Goal: Transaction & Acquisition: Book appointment/travel/reservation

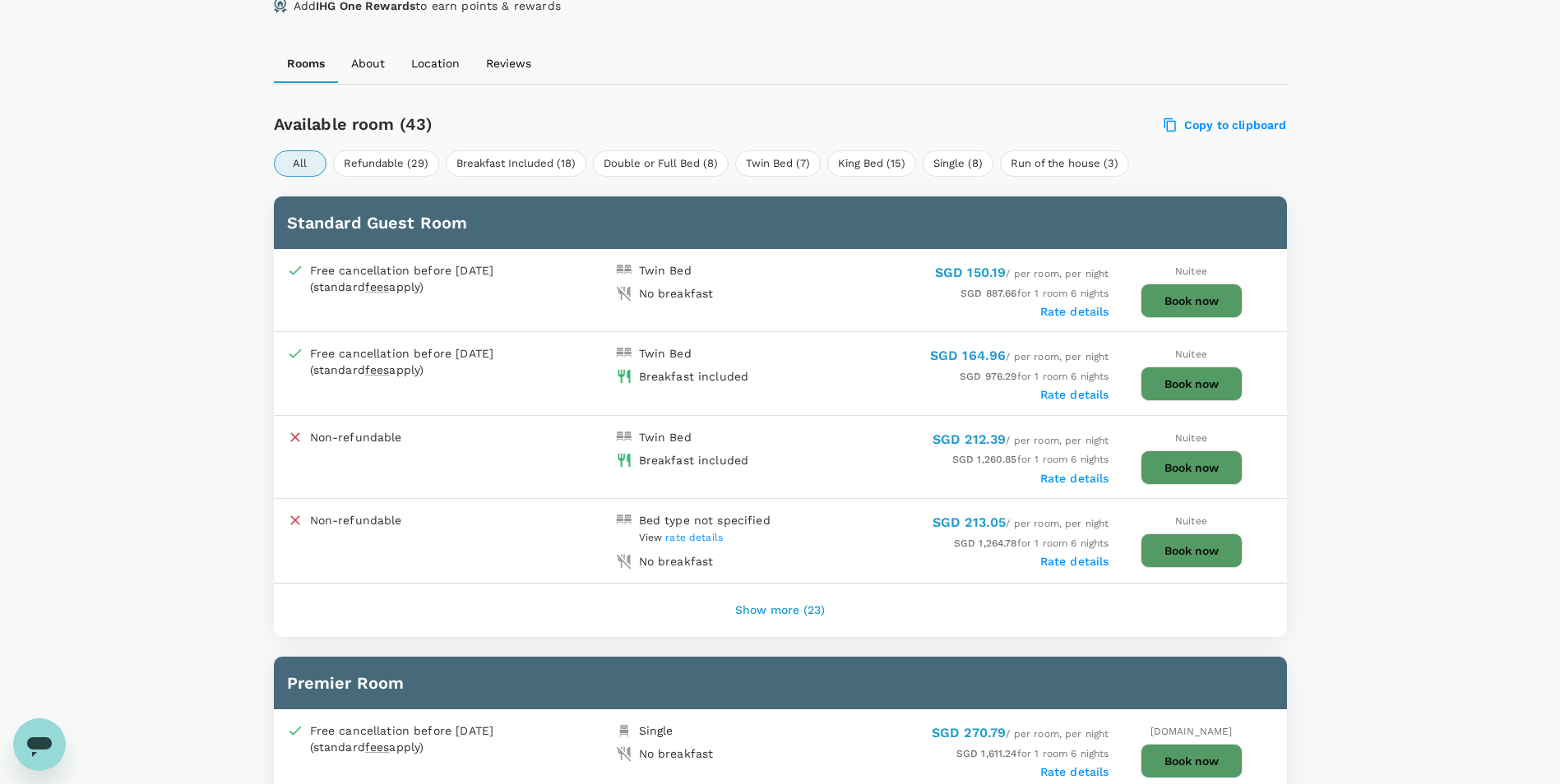
scroll to position [822, 0]
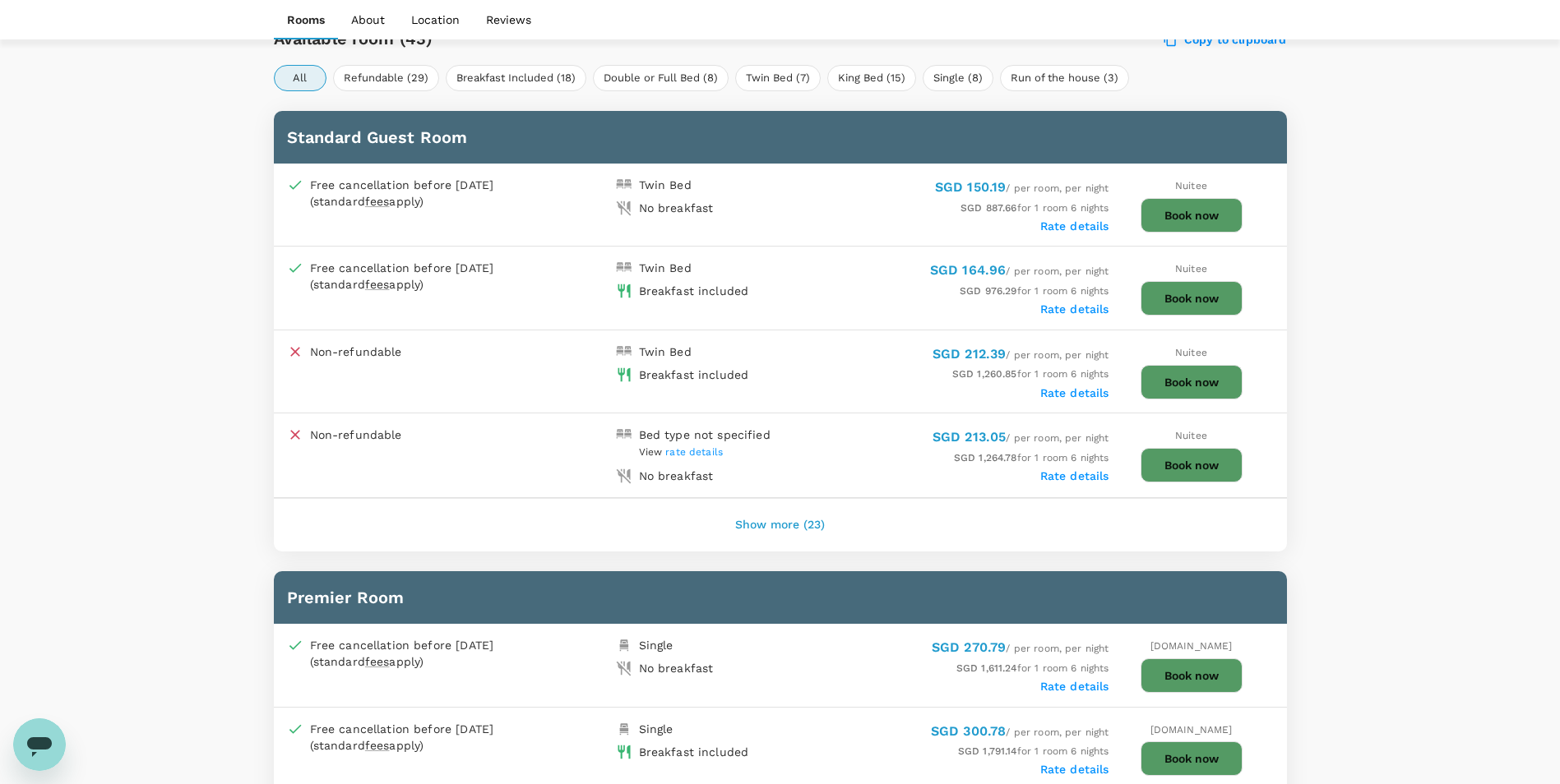
click at [801, 539] on button "Show more (23)" at bounding box center [780, 525] width 136 height 40
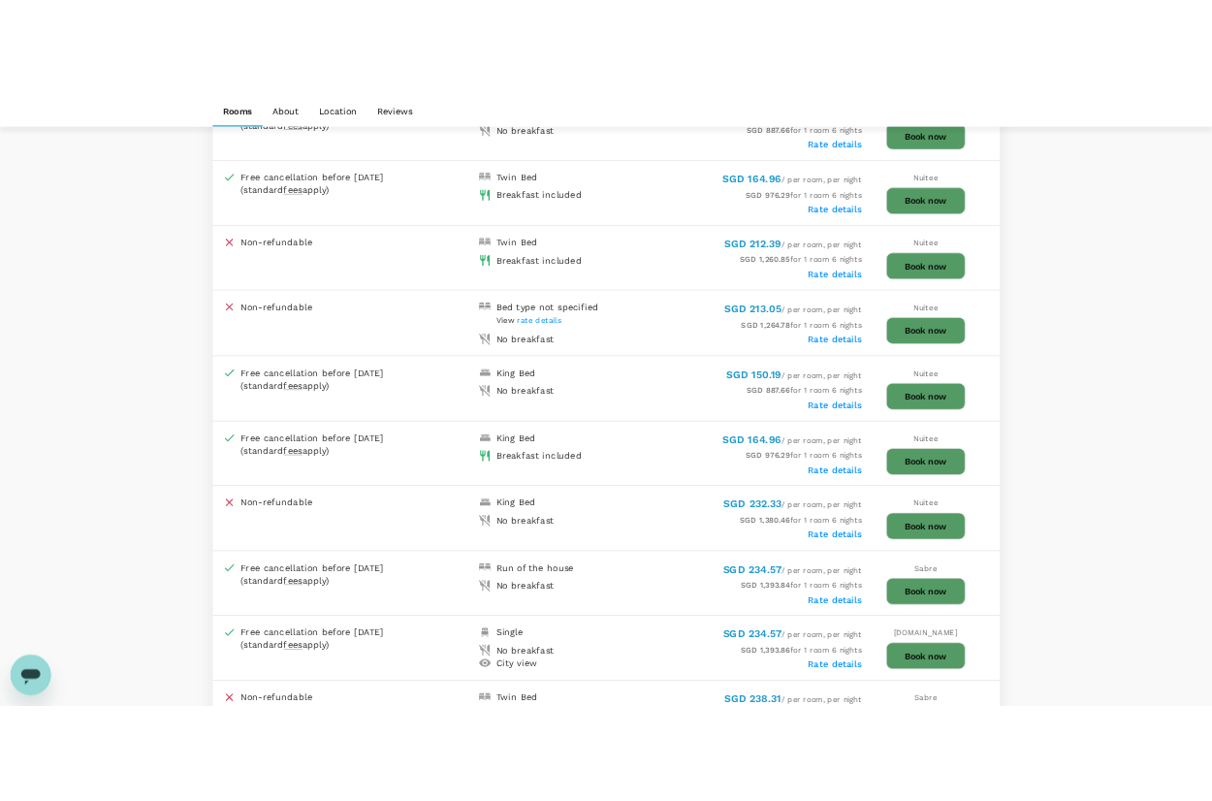
scroll to position [1164, 0]
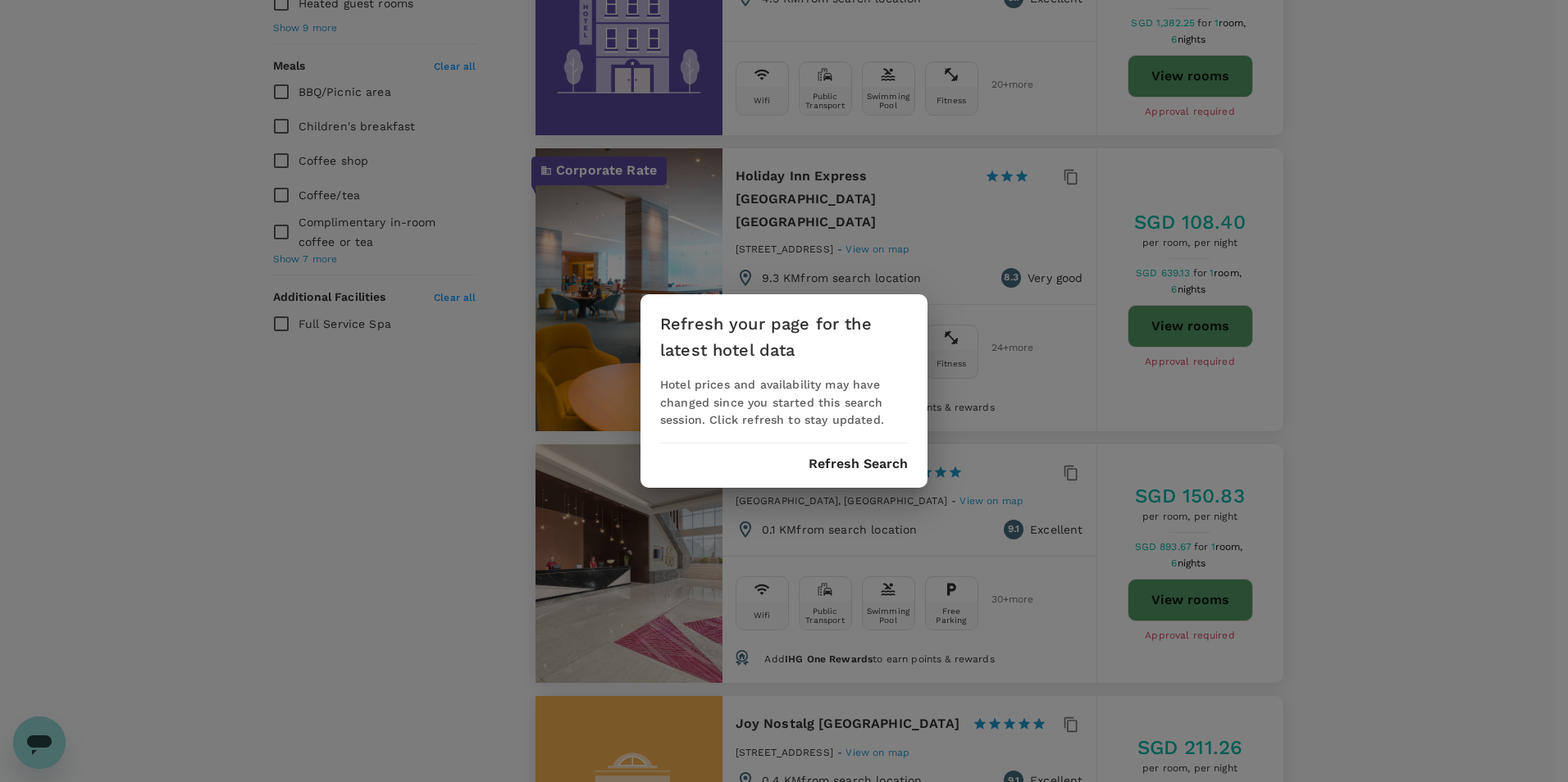
click at [847, 460] on button "Refresh Search" at bounding box center [858, 463] width 99 height 14
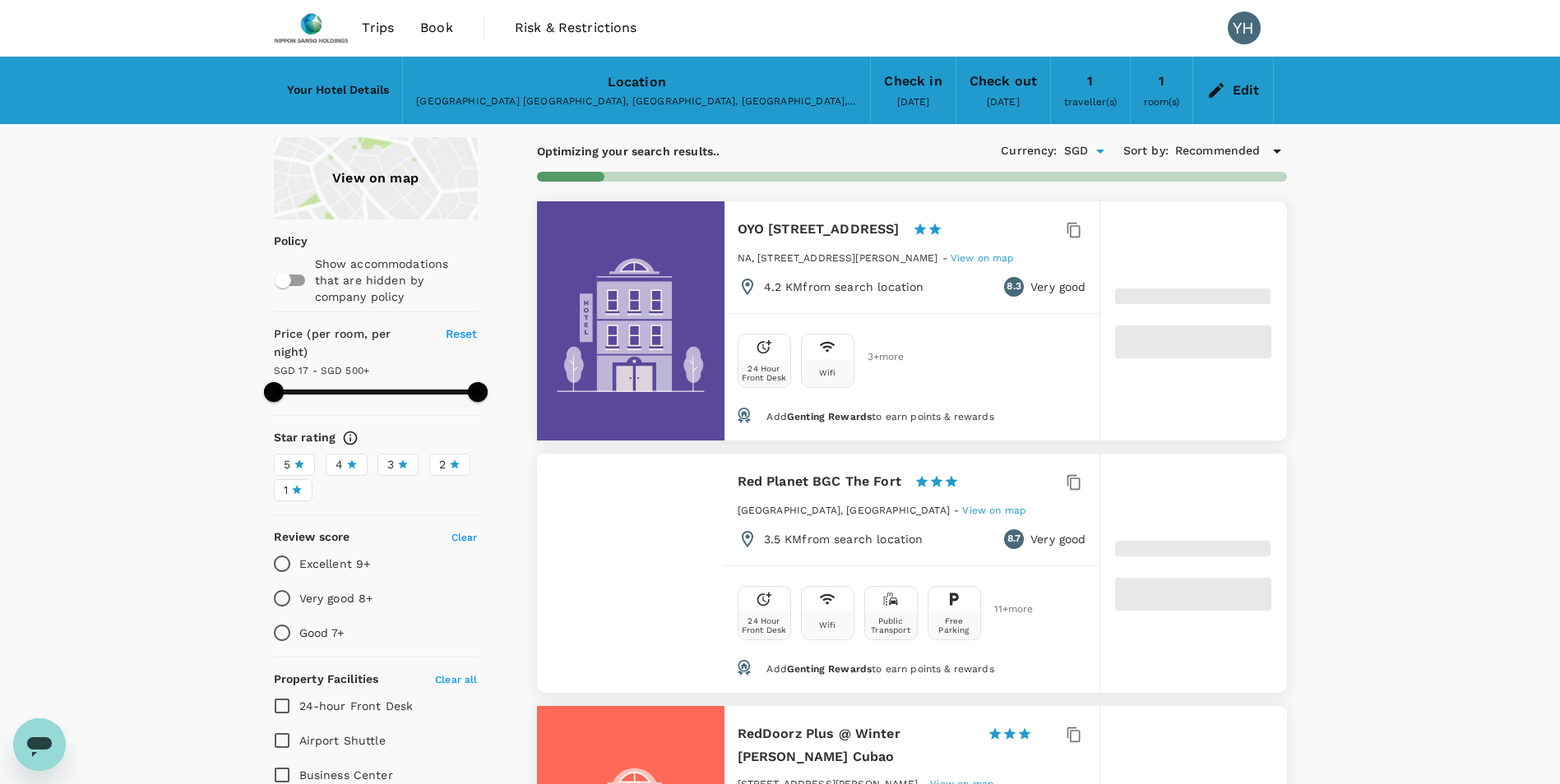
type input "499.3"
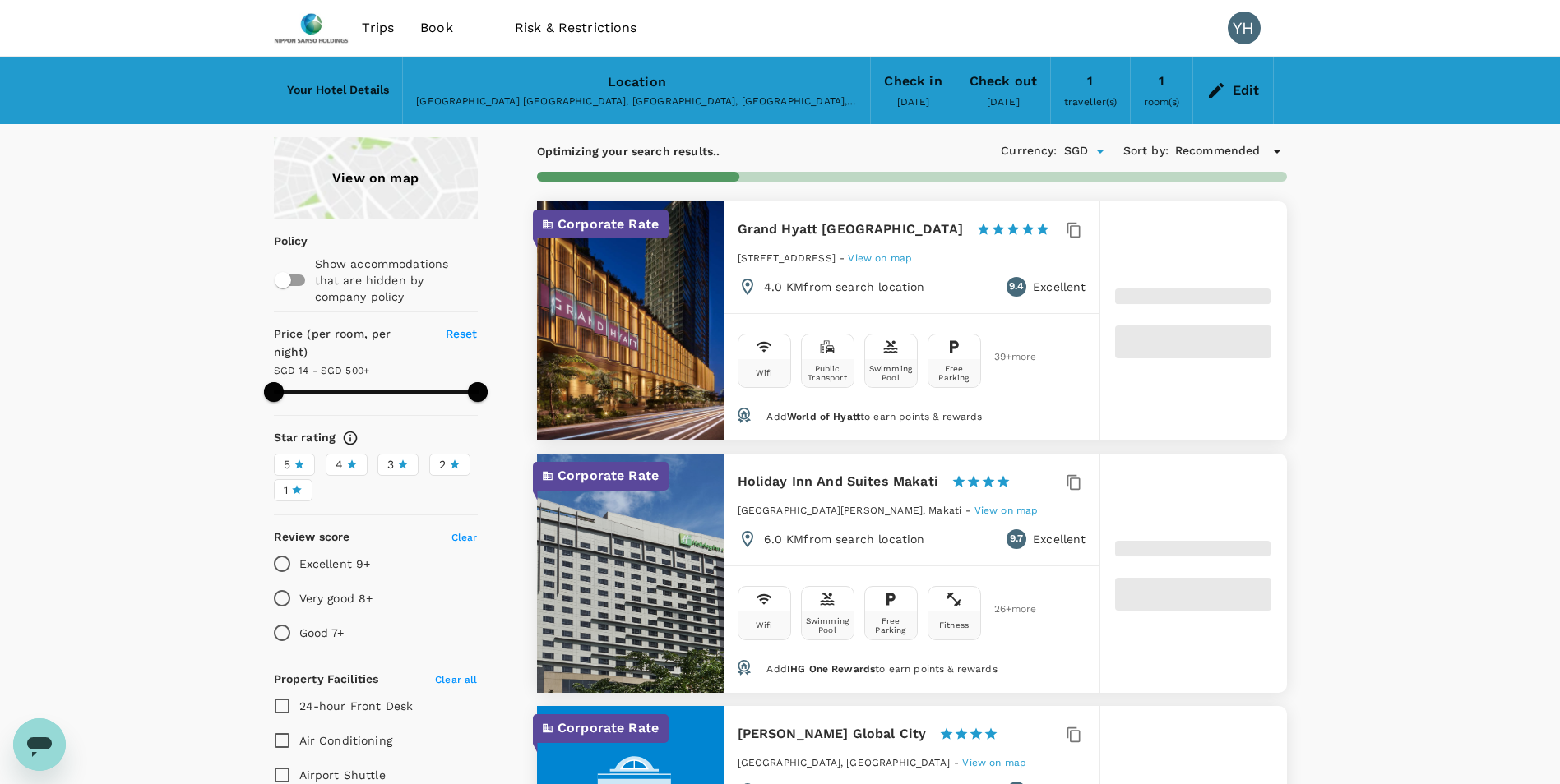
type input "14.3"
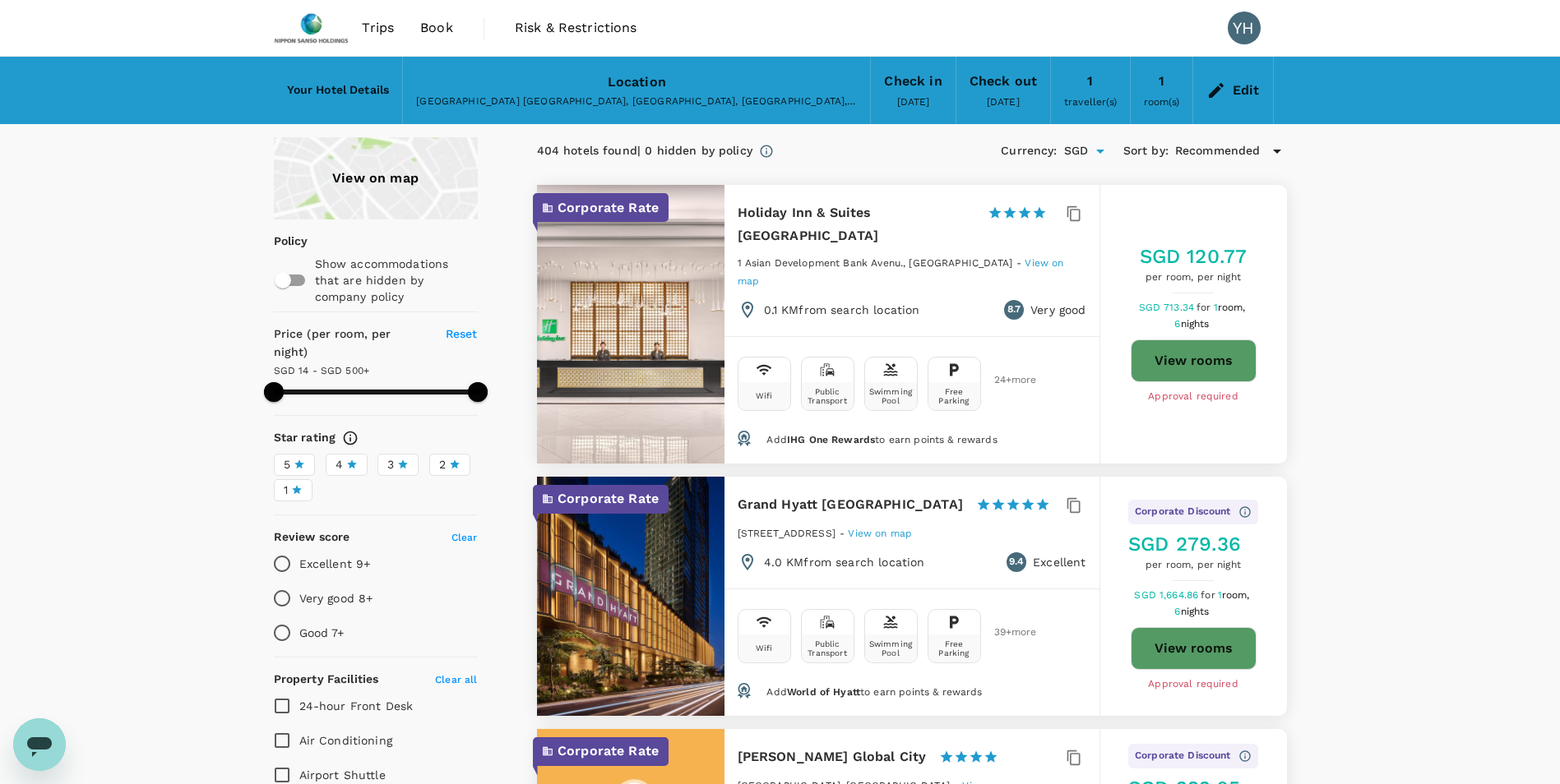
type input "499.3"
